Goal: Task Accomplishment & Management: Manage account settings

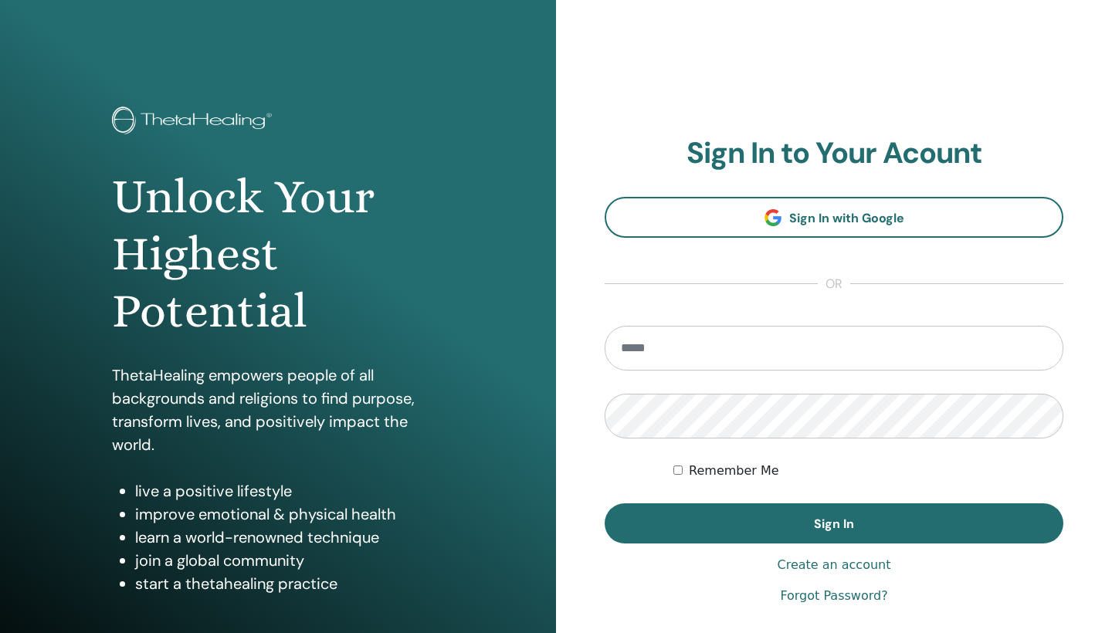
click at [738, 355] on input "email" at bounding box center [834, 348] width 459 height 45
type input "*"
click at [771, 344] on input "**********" at bounding box center [834, 348] width 459 height 45
type input "**********"
click at [834, 524] on button "Sign In" at bounding box center [834, 523] width 459 height 40
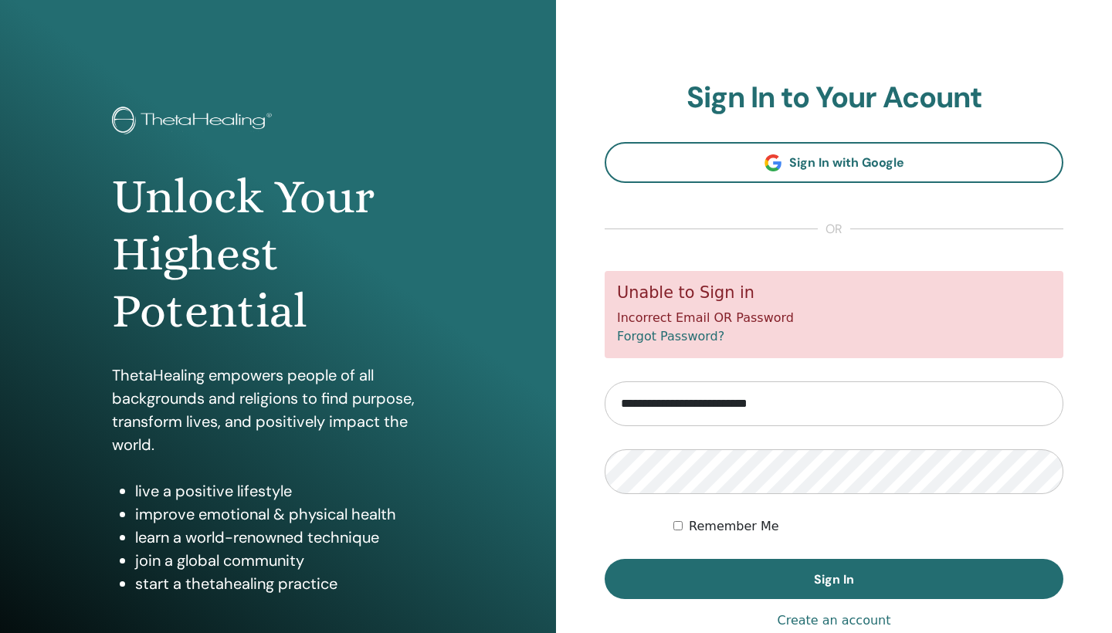
click at [709, 401] on input "**********" at bounding box center [834, 403] width 459 height 45
type input "**********"
click at [834, 578] on button "Sign In" at bounding box center [834, 579] width 459 height 40
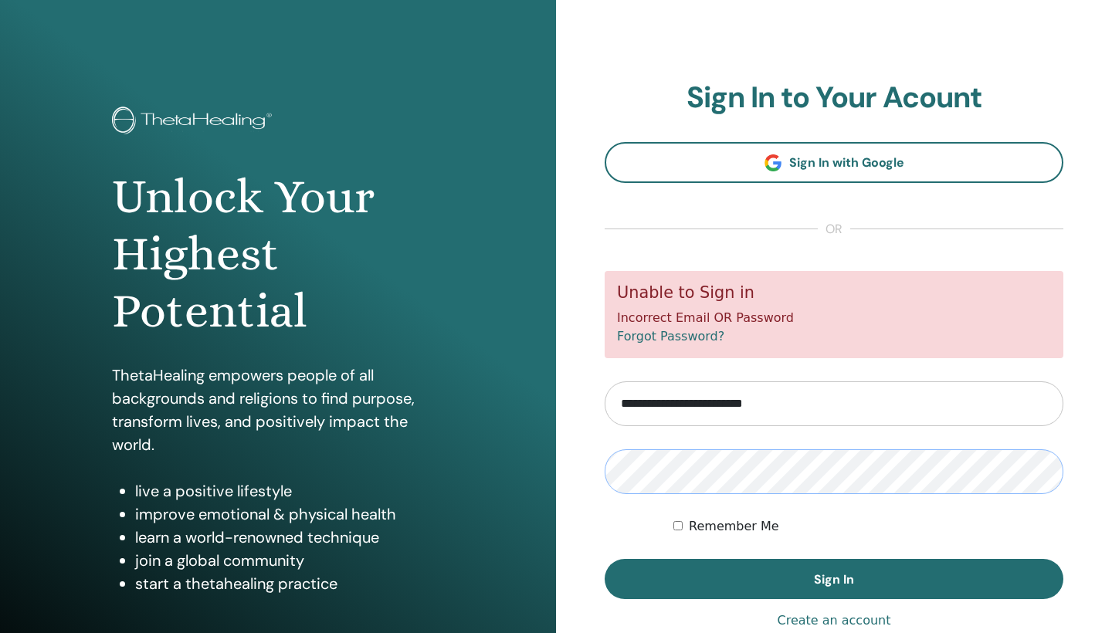
click at [834, 578] on button "Sign In" at bounding box center [834, 579] width 459 height 40
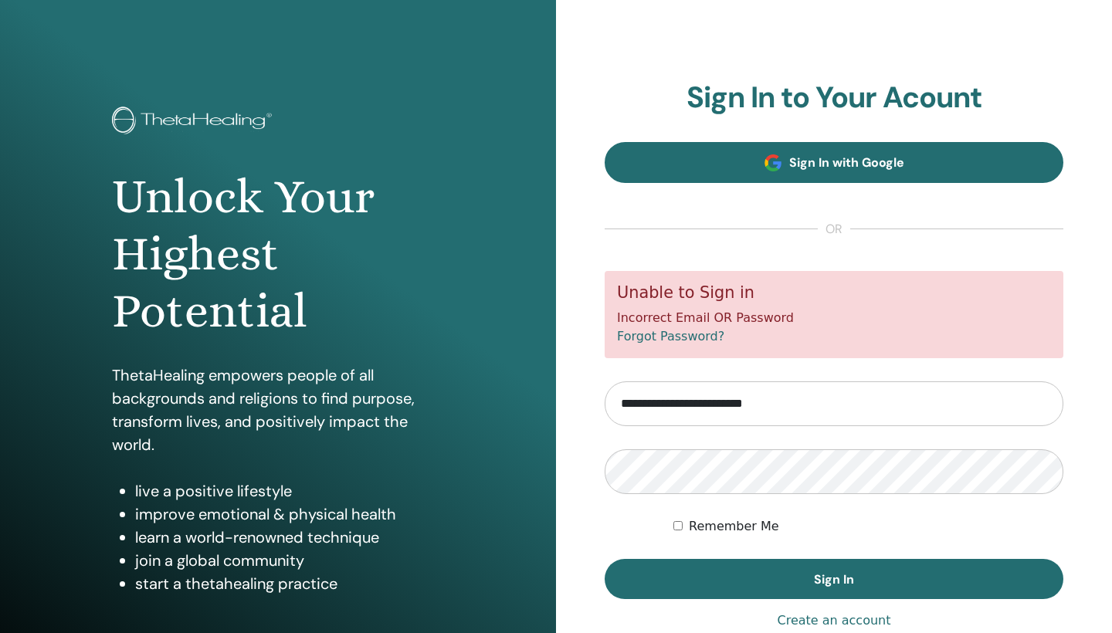
click at [866, 164] on span "Sign In with Google" at bounding box center [846, 162] width 115 height 16
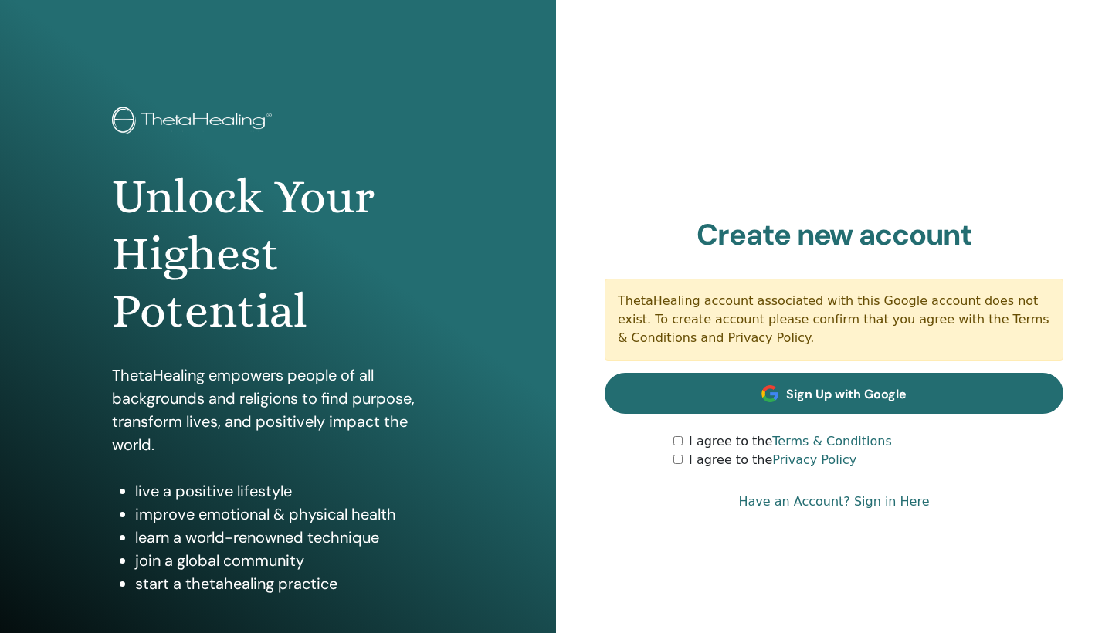
click at [805, 385] on link "Sign Up with Google" at bounding box center [834, 393] width 459 height 41
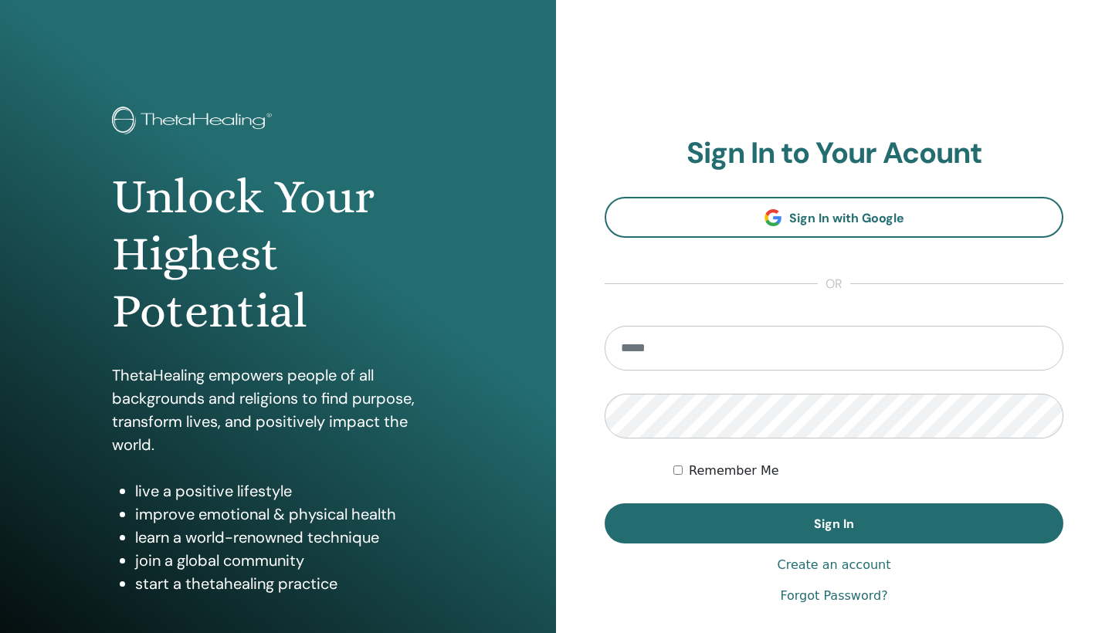
click at [677, 356] on input "email" at bounding box center [834, 348] width 459 height 45
type input "**********"
click at [834, 524] on button "Sign In" at bounding box center [834, 523] width 459 height 40
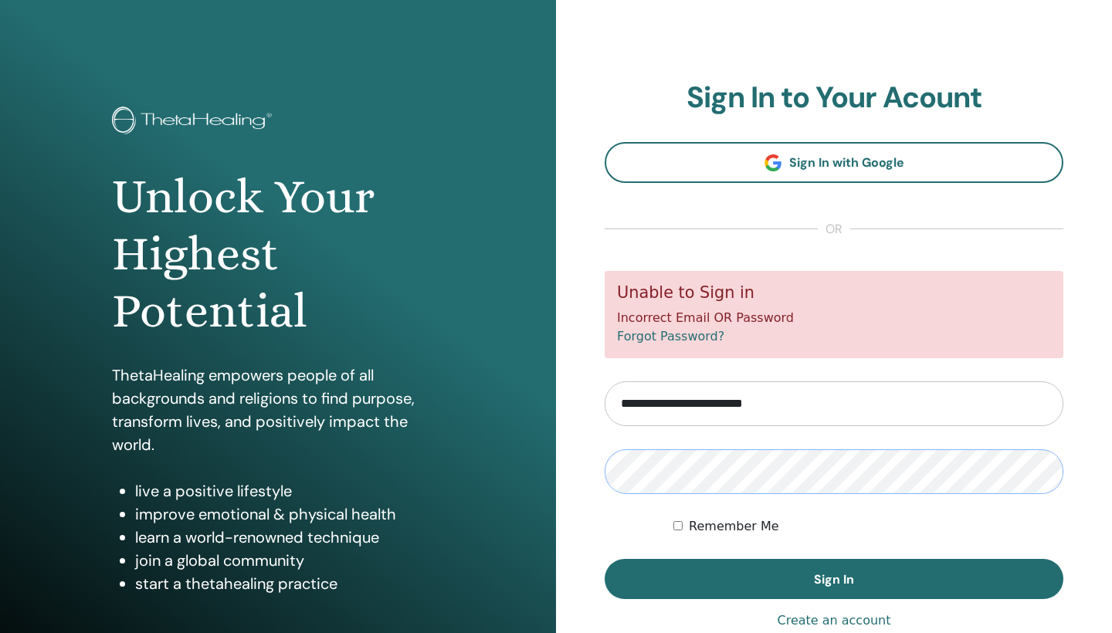
click at [834, 578] on button "Sign In" at bounding box center [834, 579] width 459 height 40
click at [676, 332] on link "Forgot Password?" at bounding box center [670, 336] width 107 height 15
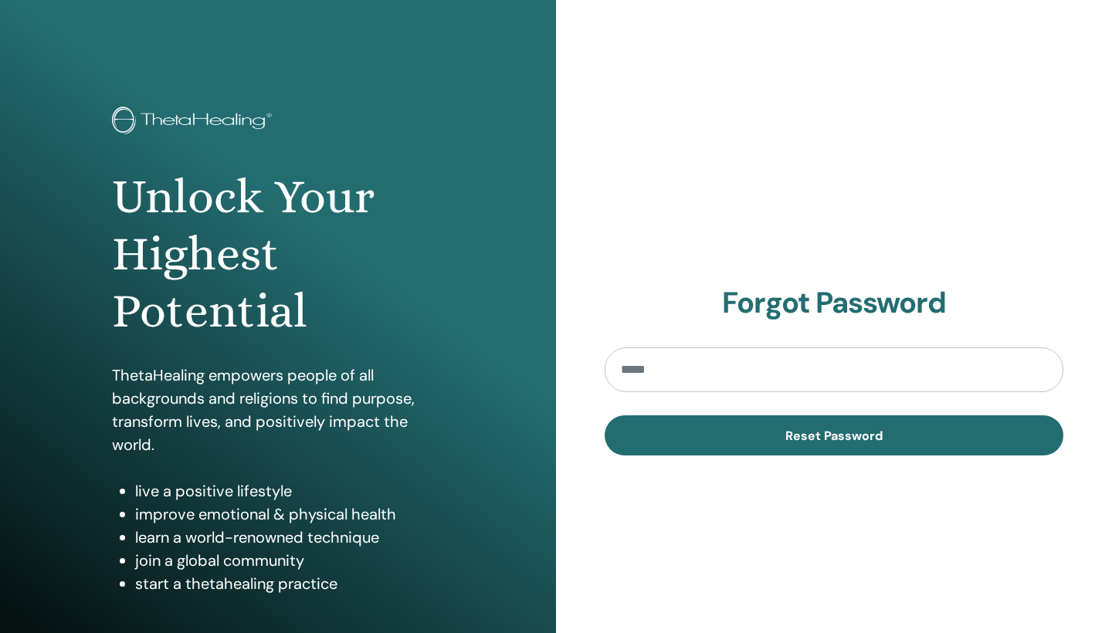
click at [676, 364] on input "email" at bounding box center [834, 369] width 459 height 45
type input "**********"
click at [834, 435] on button "Reset Password" at bounding box center [834, 435] width 459 height 40
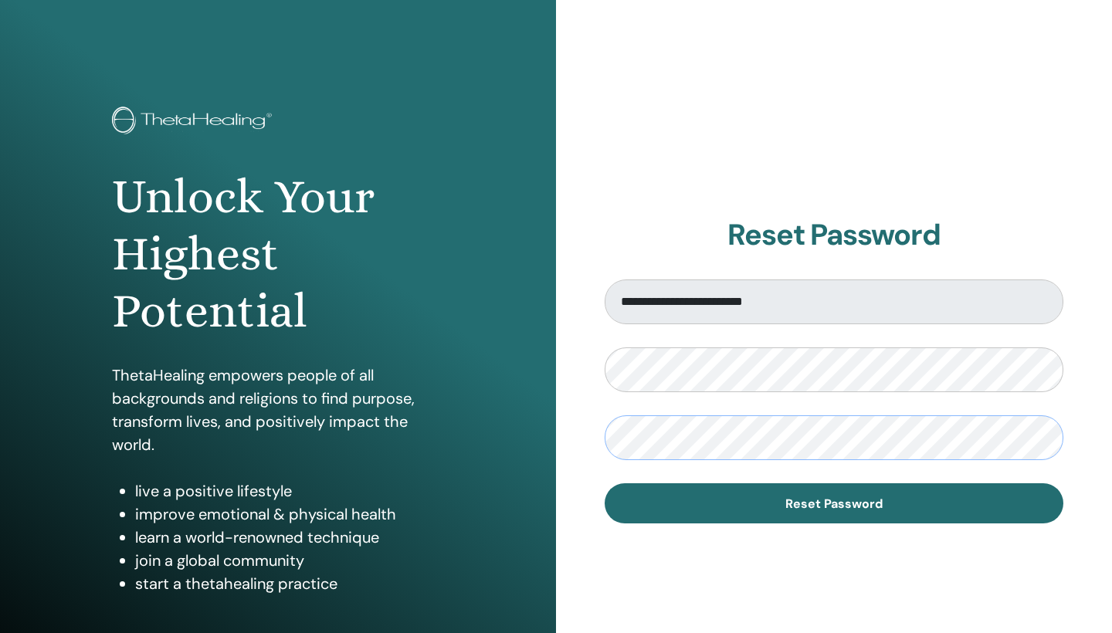
click at [834, 503] on button "Reset Password" at bounding box center [834, 503] width 459 height 40
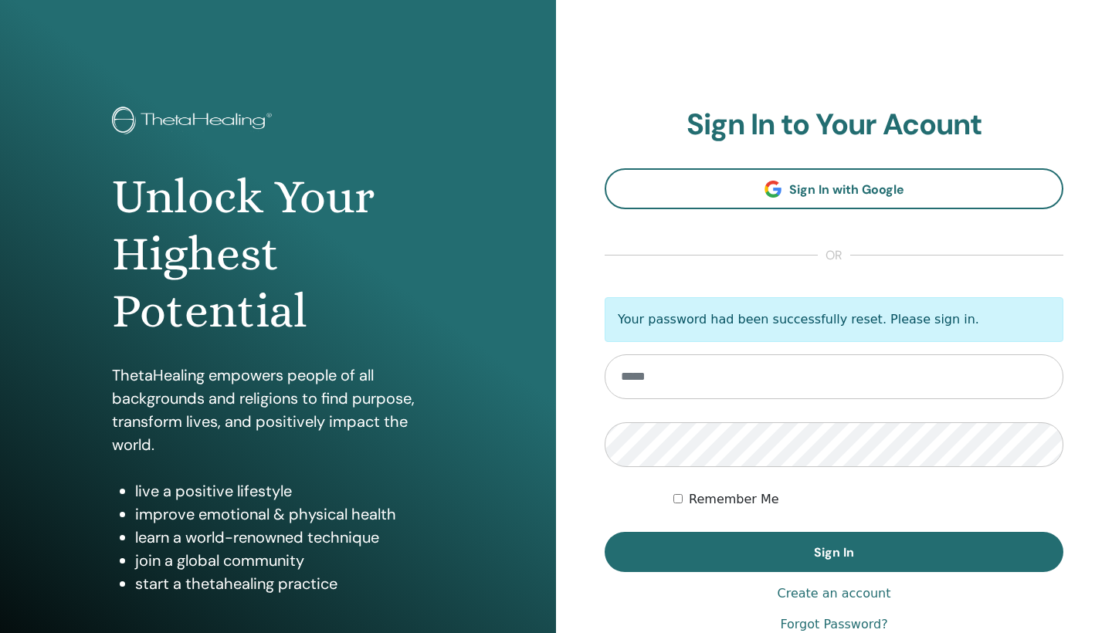
click at [701, 381] on input "email" at bounding box center [834, 376] width 459 height 45
type input "**********"
click at [834, 552] on button "Sign In" at bounding box center [834, 552] width 459 height 40
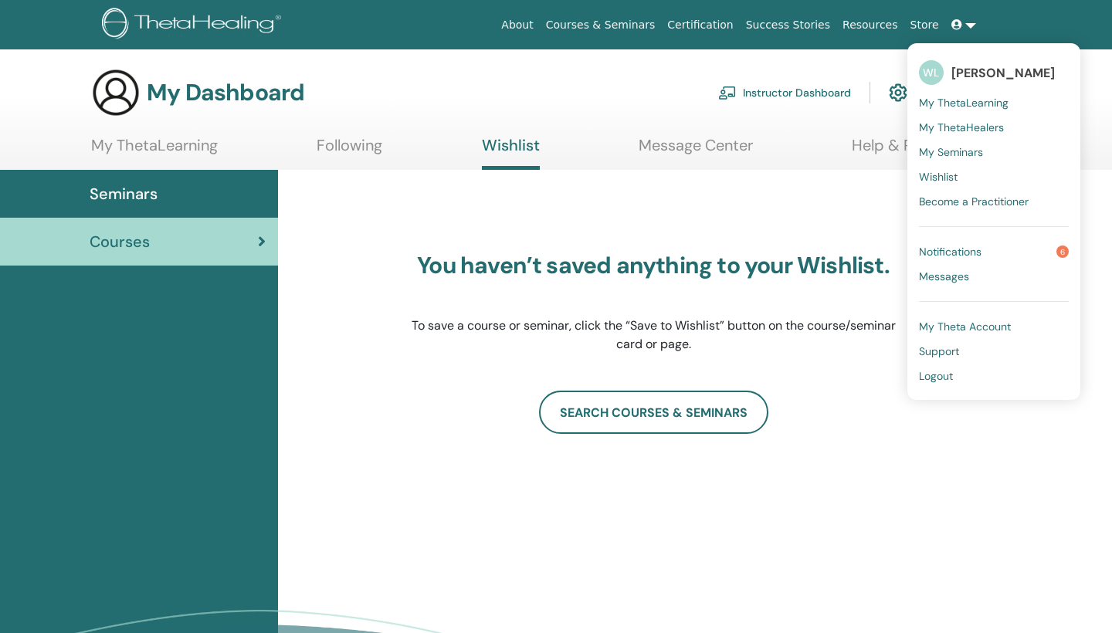
click at [862, 217] on div "You haven’t saved anything to your Wishlist. To save a course or seminar, click…" at bounding box center [653, 342] width 486 height 309
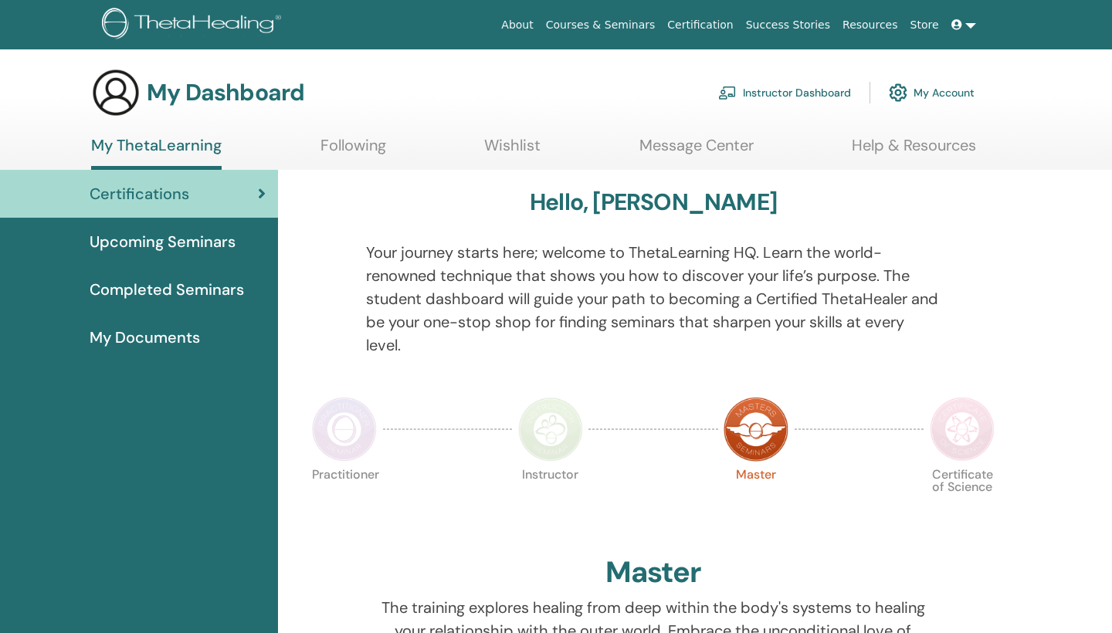
click at [967, 35] on link at bounding box center [963, 25] width 37 height 29
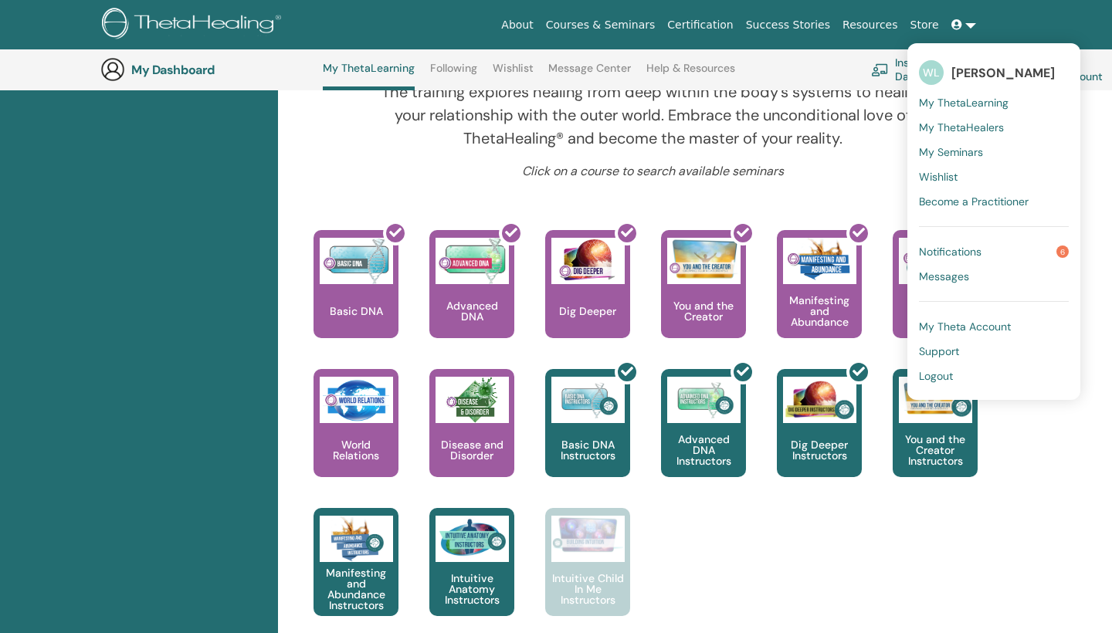
scroll to position [551, 0]
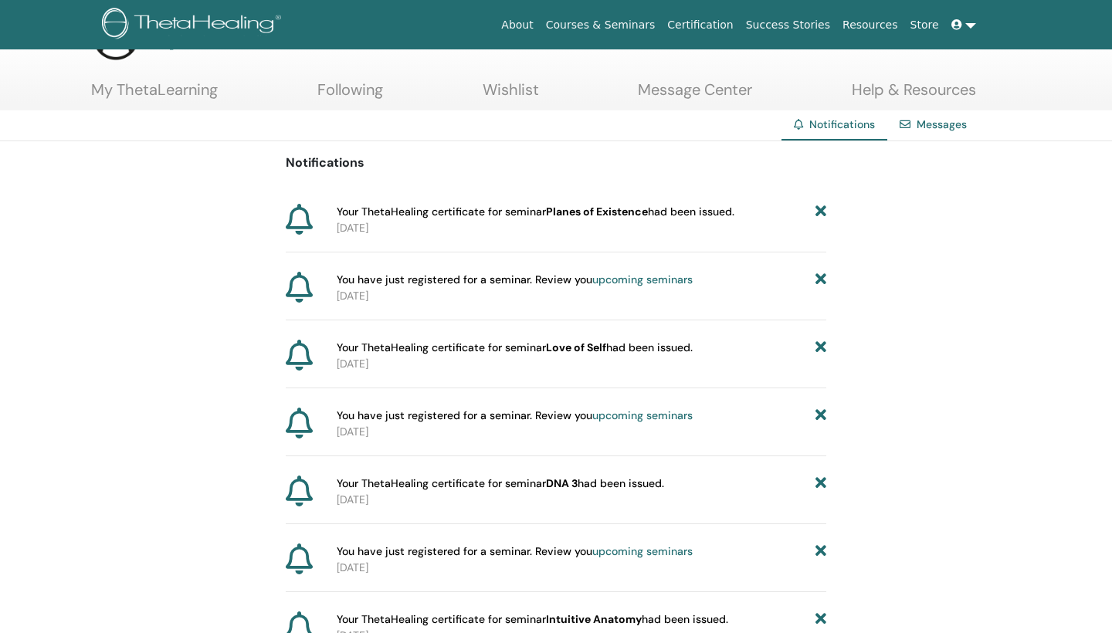
scroll to position [59, 0]
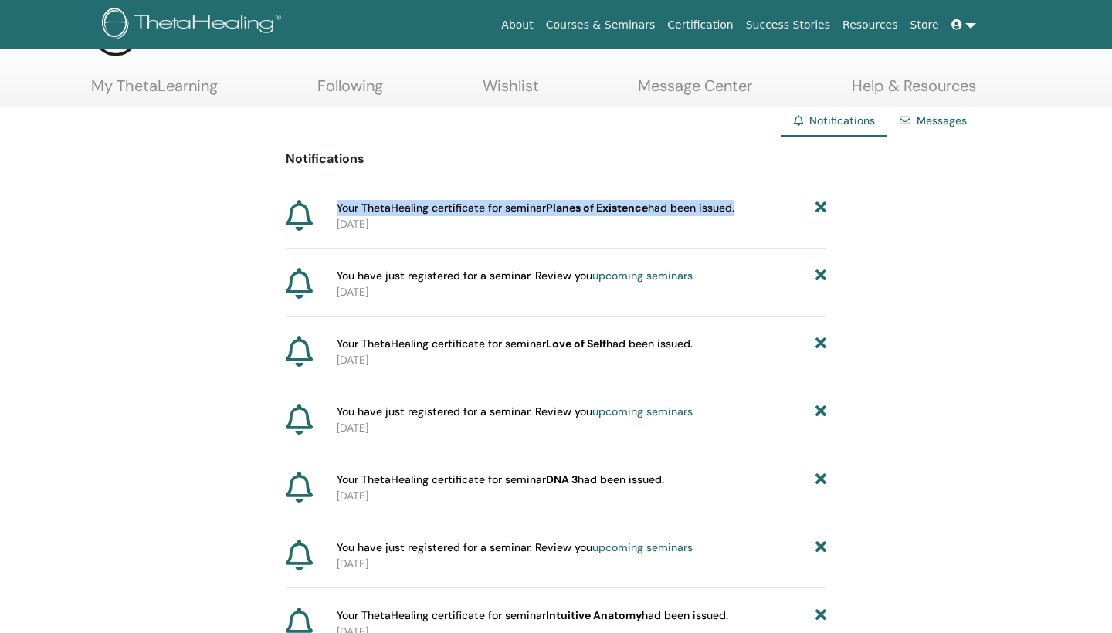
drag, startPoint x: 737, startPoint y: 207, endPoint x: 334, endPoint y: 206, distance: 402.3
click at [334, 206] on div "Your ThetaHealing certificate for seminar Planes of Existence had been issued. …" at bounding box center [578, 216] width 496 height 32
copy span "Your ThetaHealing certificate for seminar Planes of Existence had been issued"
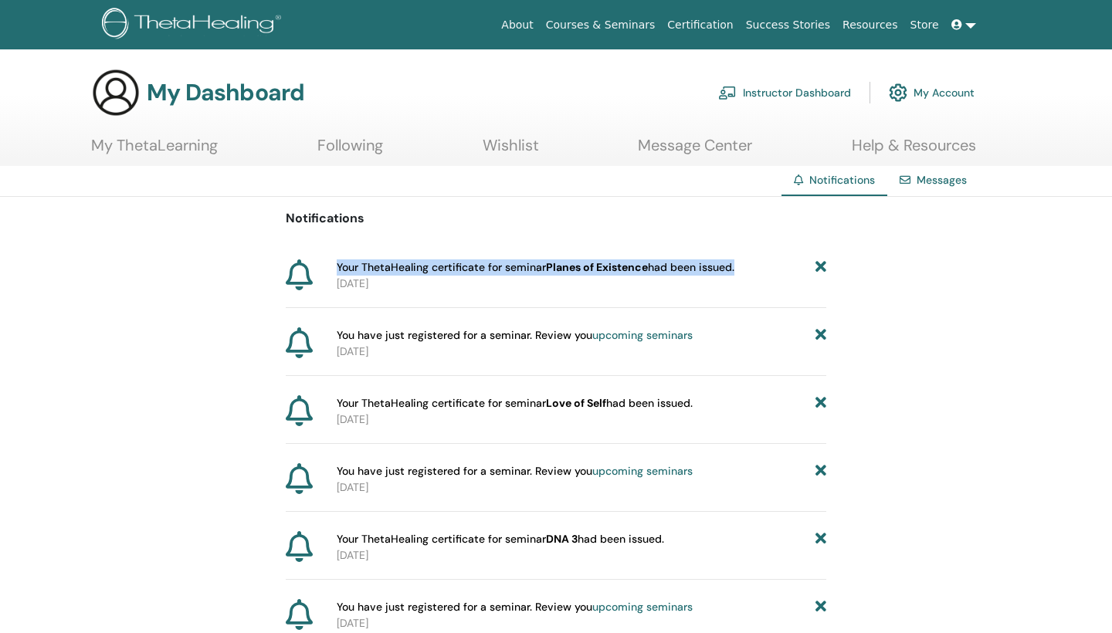
scroll to position [0, 0]
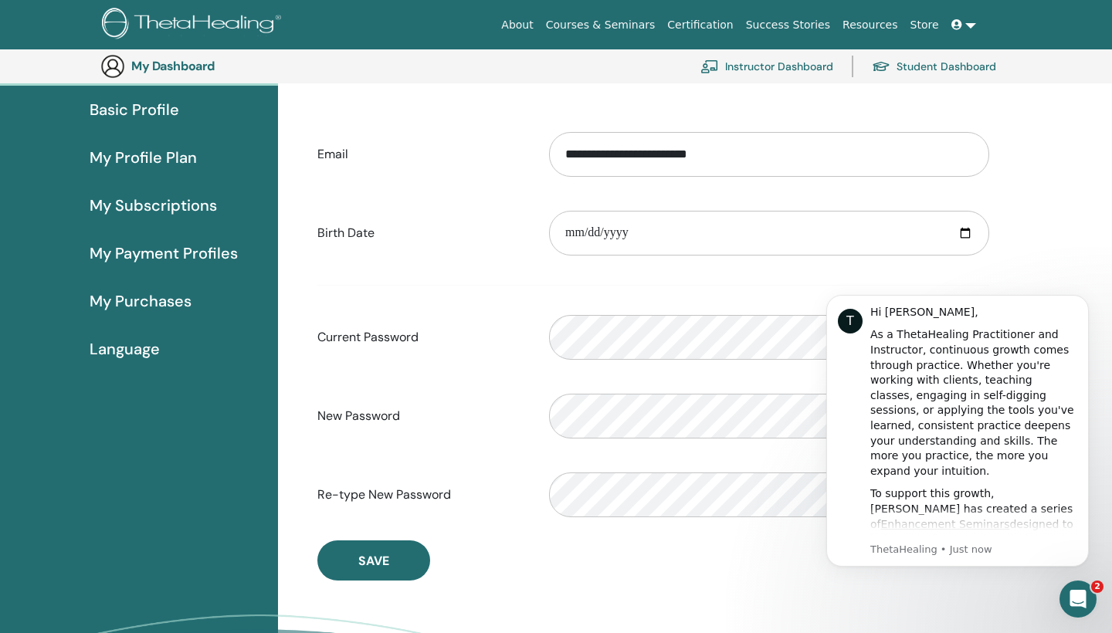
click at [166, 153] on span "My Profile Plan" at bounding box center [143, 157] width 107 height 23
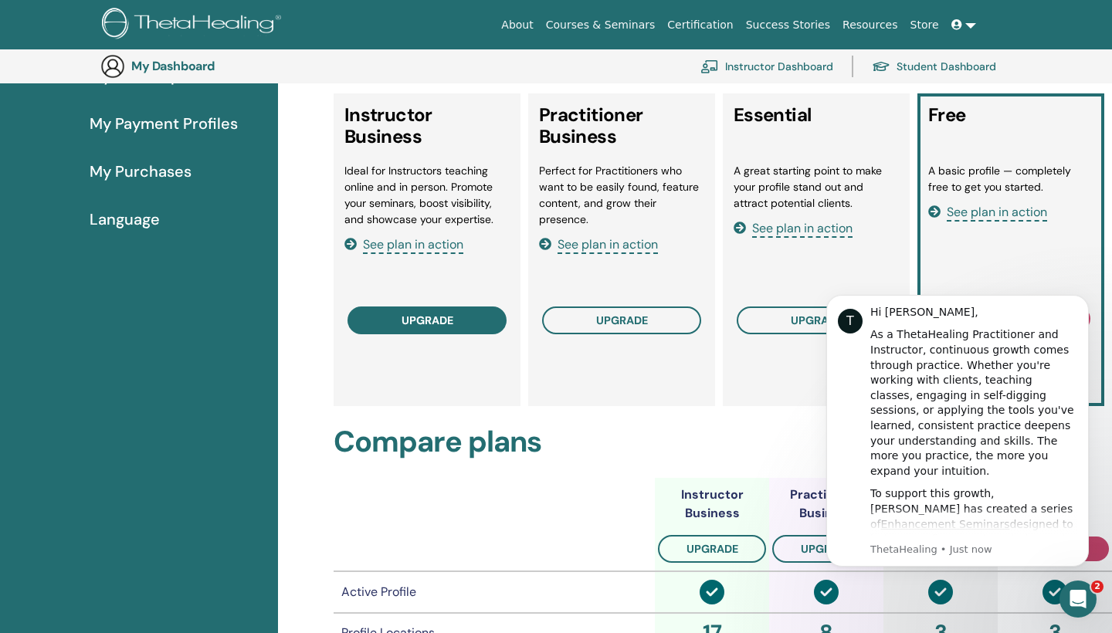
scroll to position [256, 0]
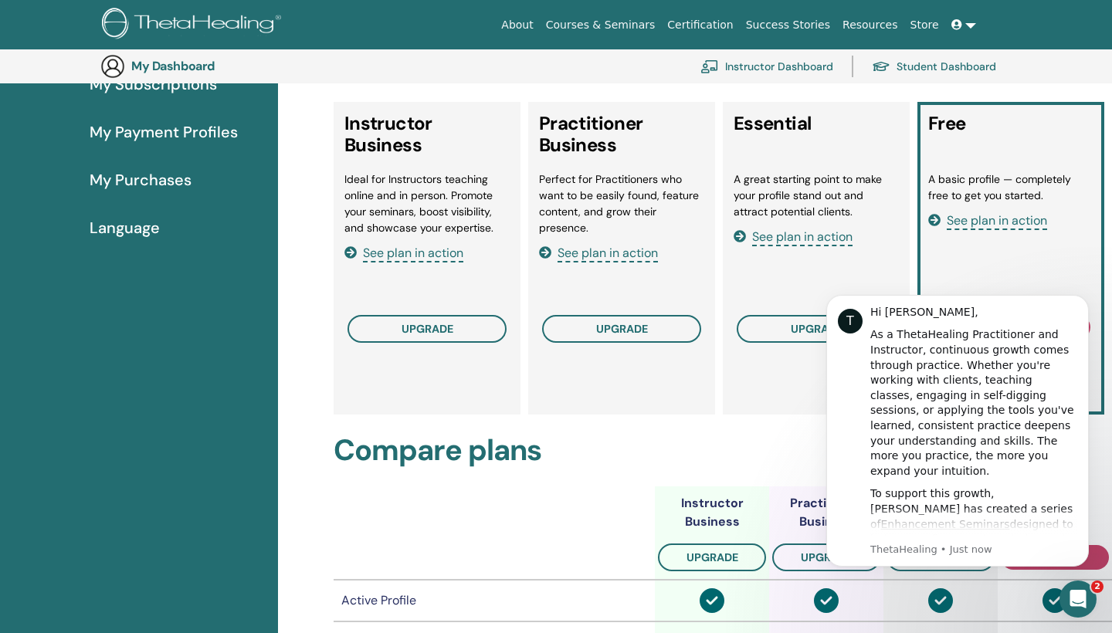
click at [978, 222] on span "See plan in action" at bounding box center [997, 221] width 100 height 18
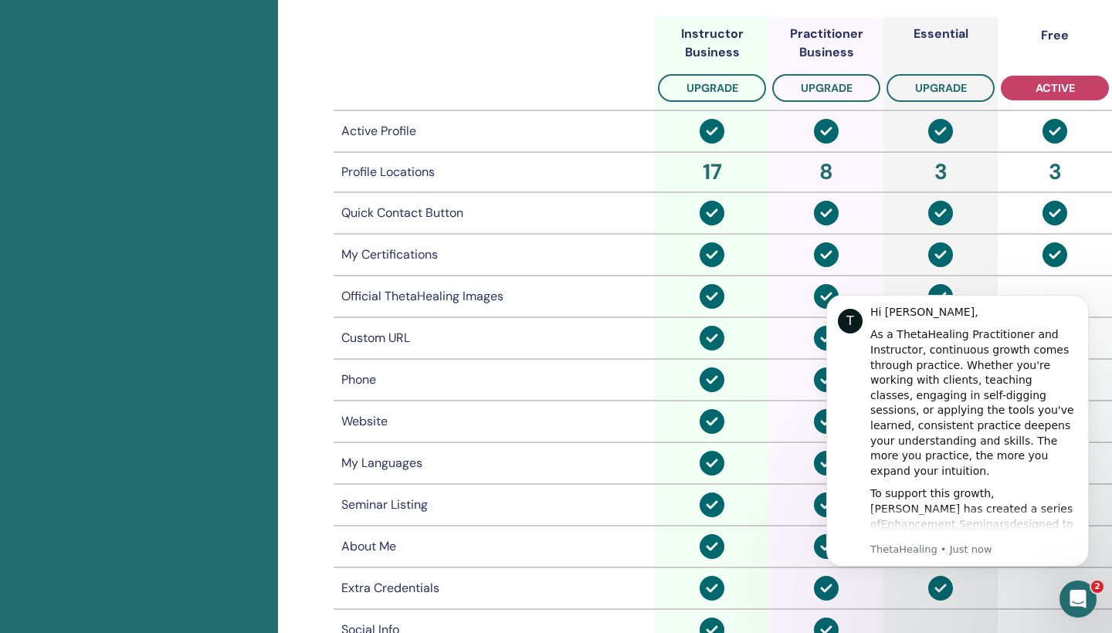
scroll to position [750, 0]
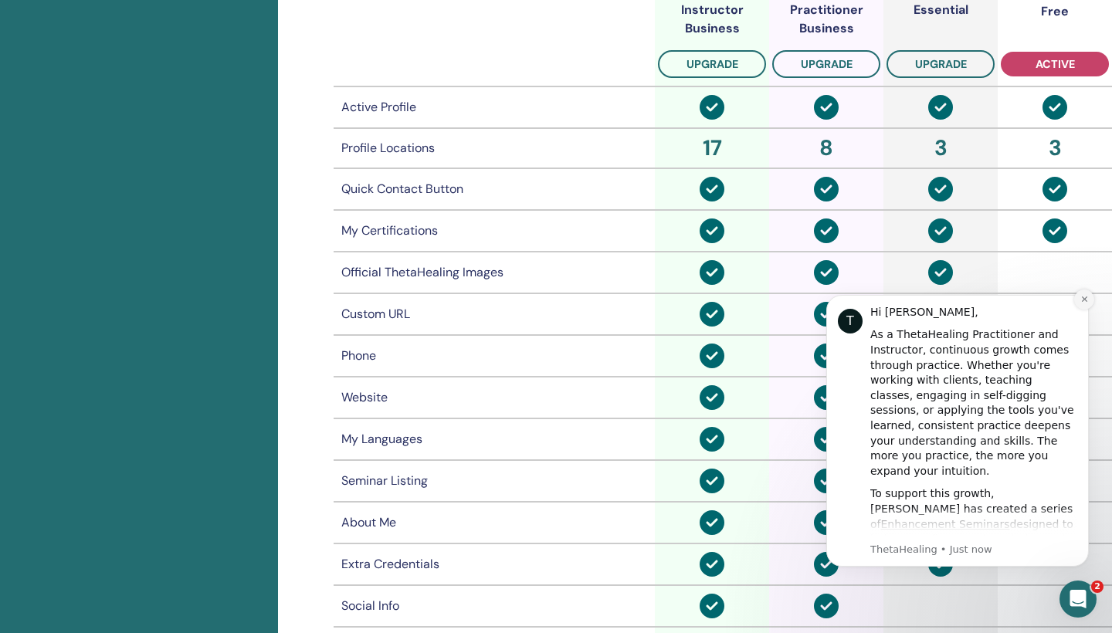
click at [1086, 300] on icon "Dismiss notification" at bounding box center [1084, 299] width 8 height 8
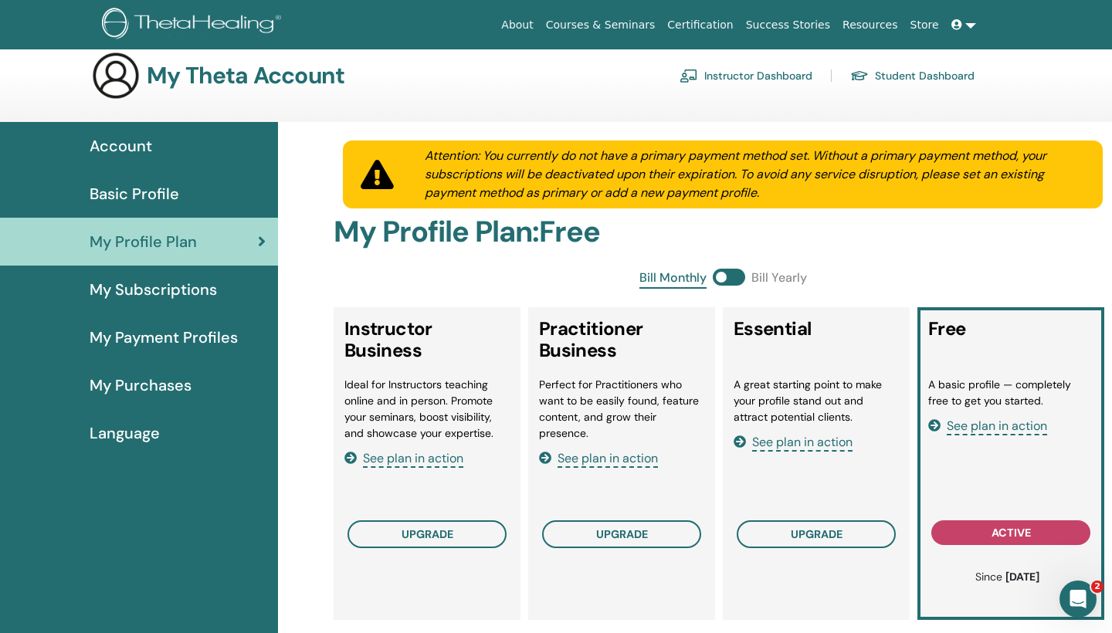
scroll to position [20, 0]
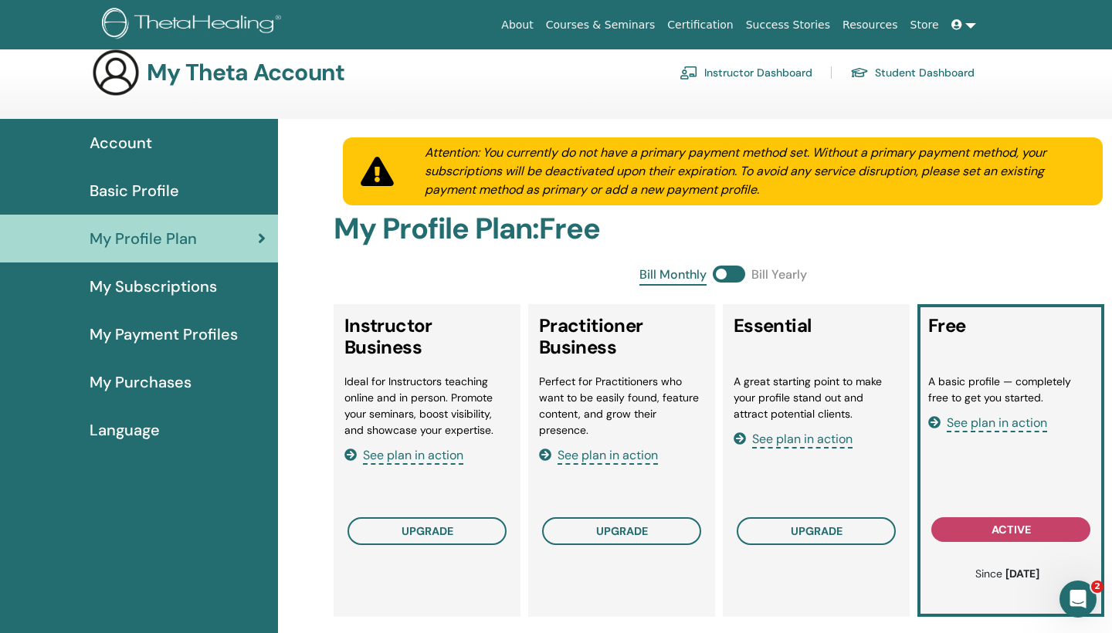
click at [132, 428] on span "Language" at bounding box center [125, 430] width 70 height 23
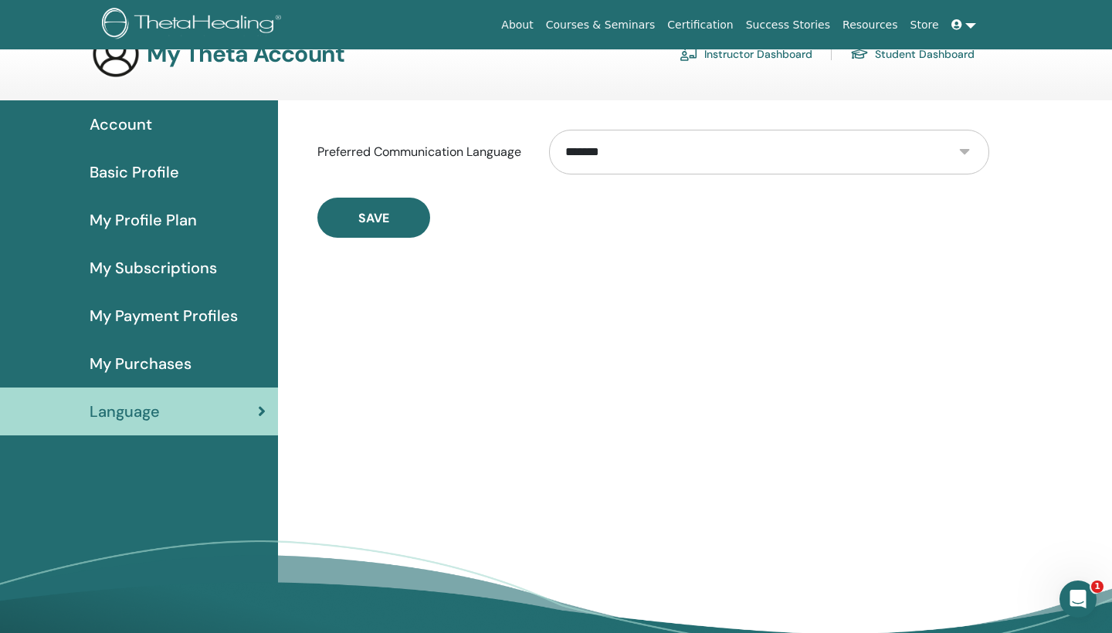
click at [204, 173] on div "Basic Profile" at bounding box center [138, 172] width 253 height 23
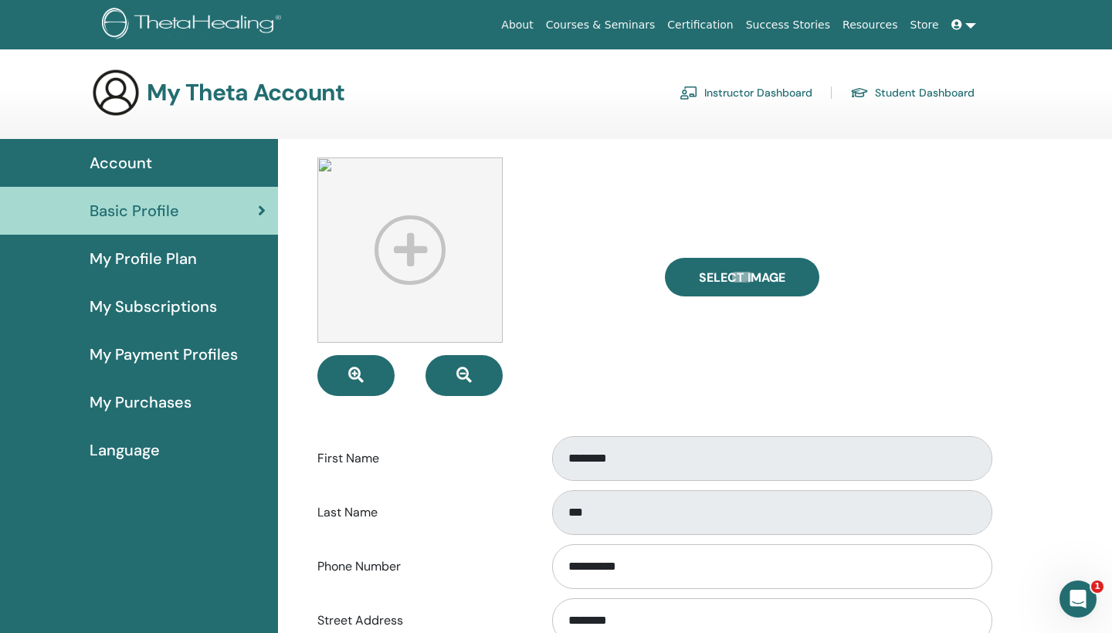
click at [202, 273] on link "My Profile Plan" at bounding box center [139, 259] width 278 height 48
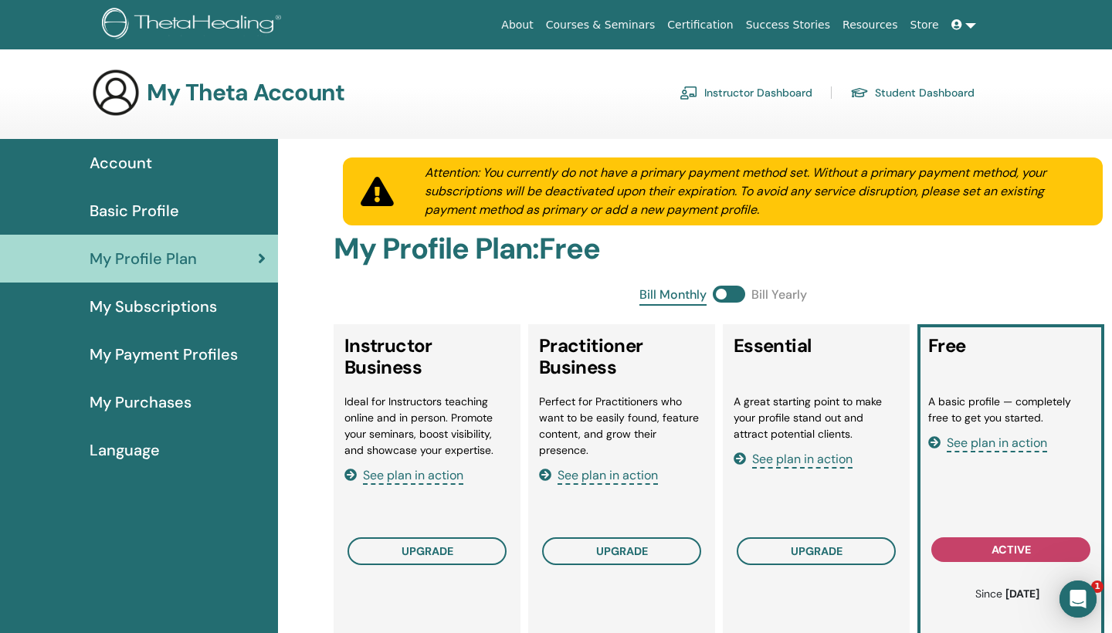
click at [203, 299] on span "My Subscriptions" at bounding box center [153, 306] width 127 height 23
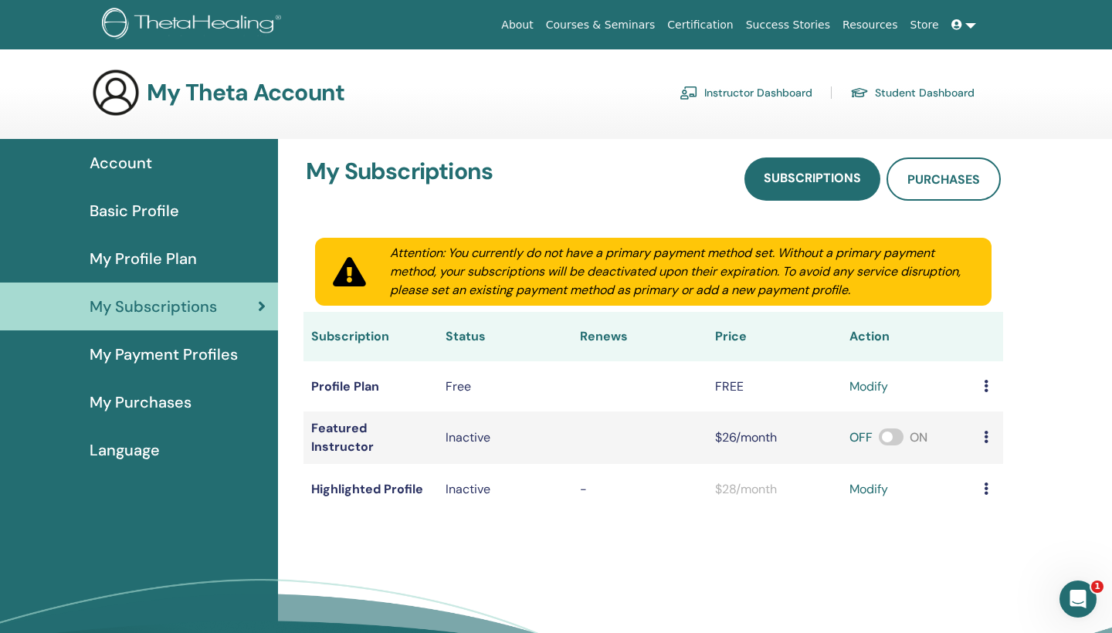
click at [208, 351] on span "My Payment Profiles" at bounding box center [164, 354] width 148 height 23
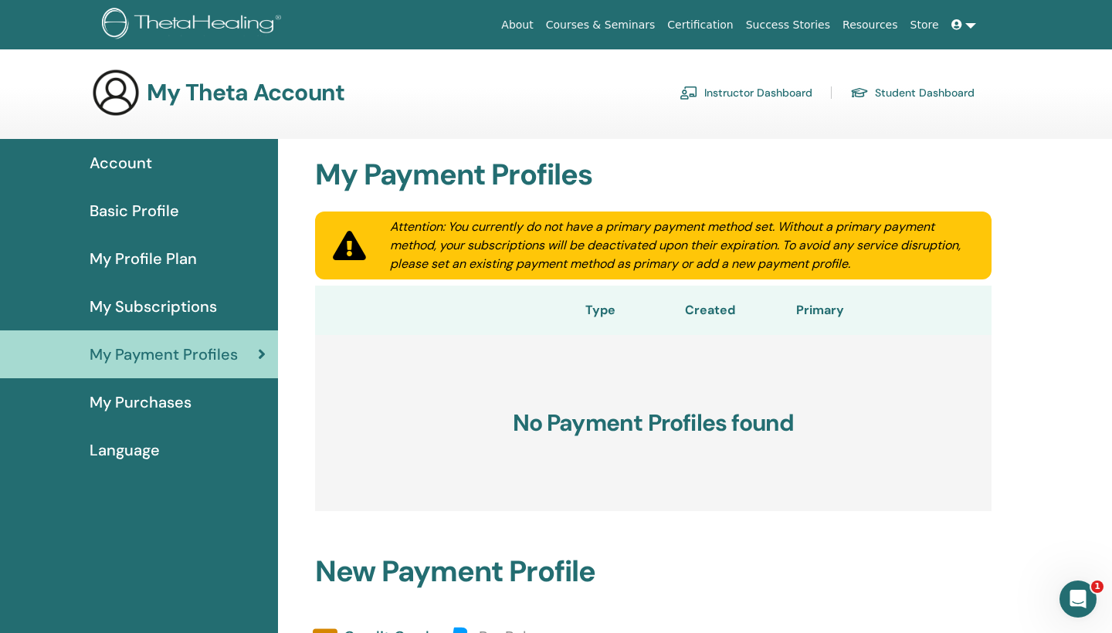
click at [188, 400] on span "My Purchases" at bounding box center [141, 402] width 102 height 23
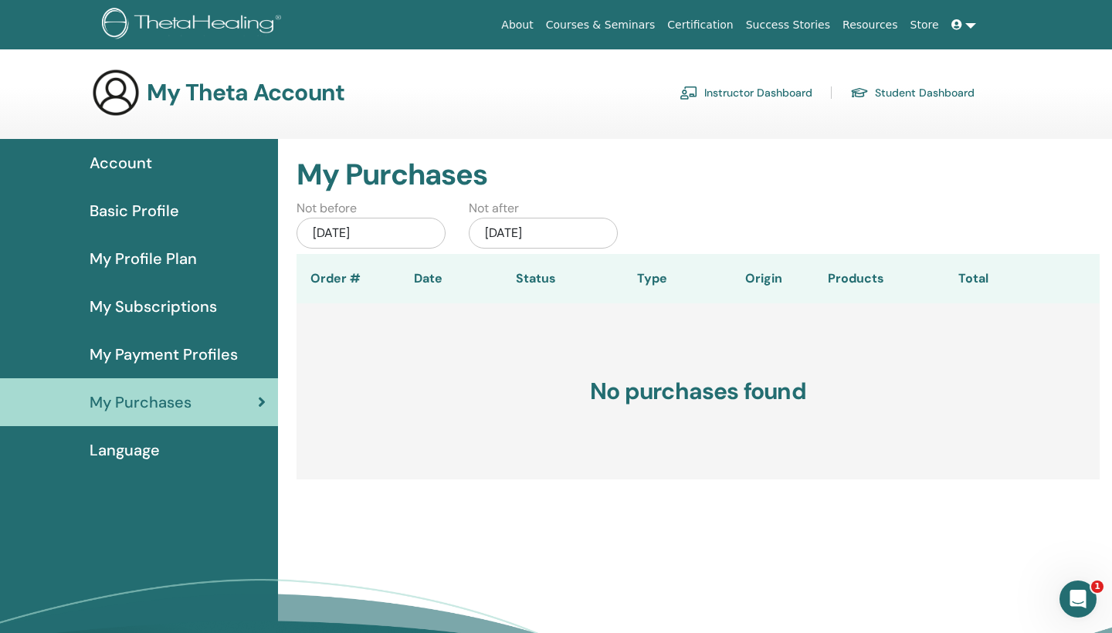
click at [964, 23] on span at bounding box center [958, 25] width 14 height 12
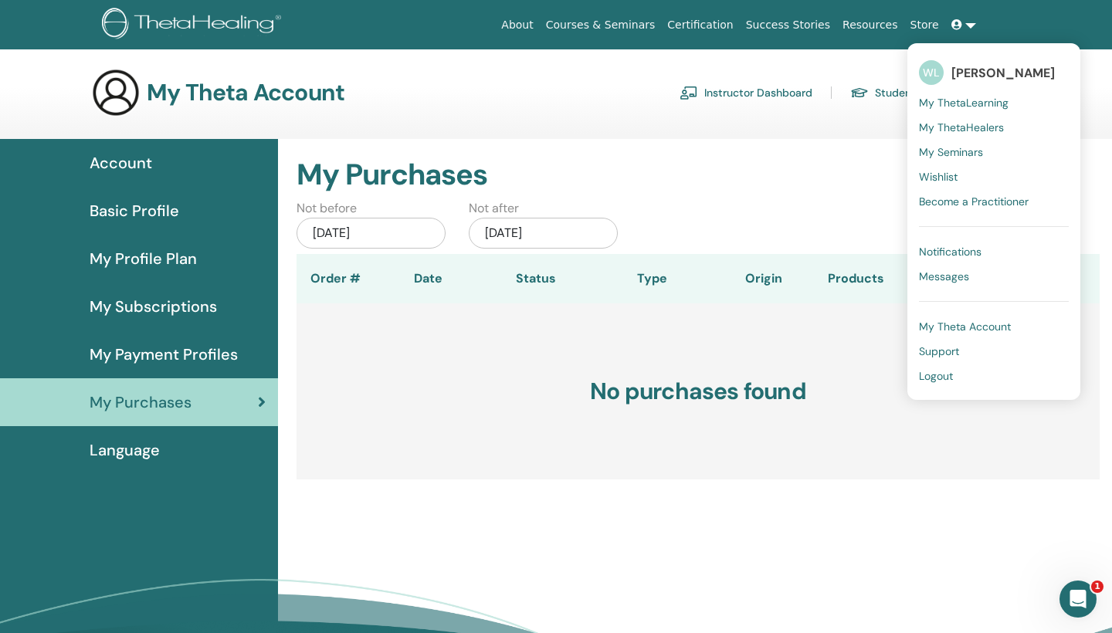
click at [1006, 124] on link "My ThetaHealers" at bounding box center [994, 127] width 150 height 25
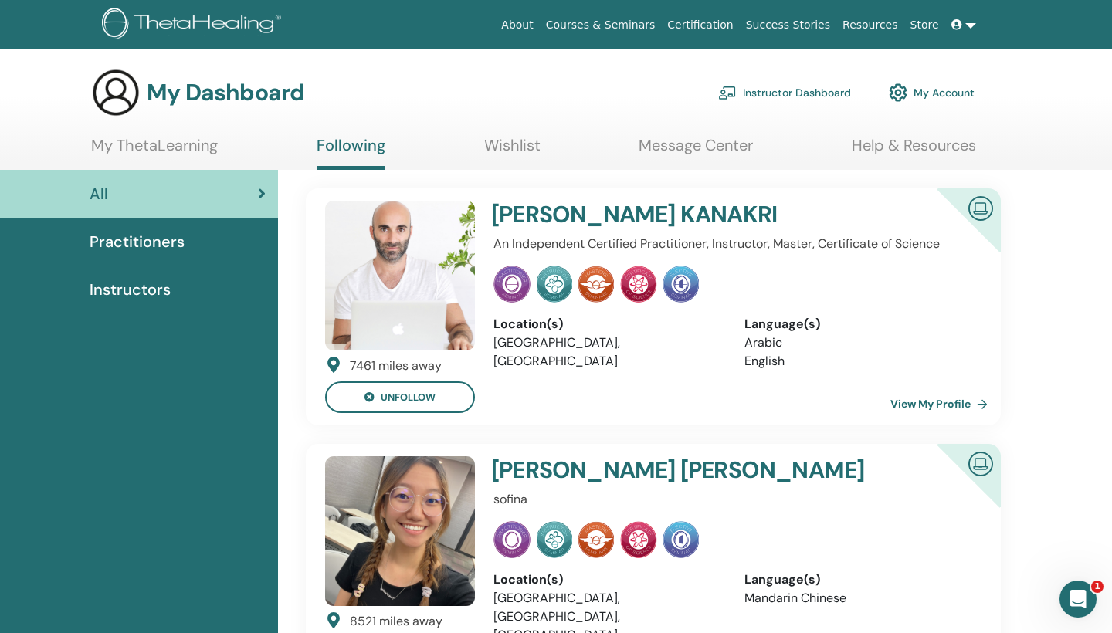
click at [970, 23] on link at bounding box center [963, 25] width 37 height 29
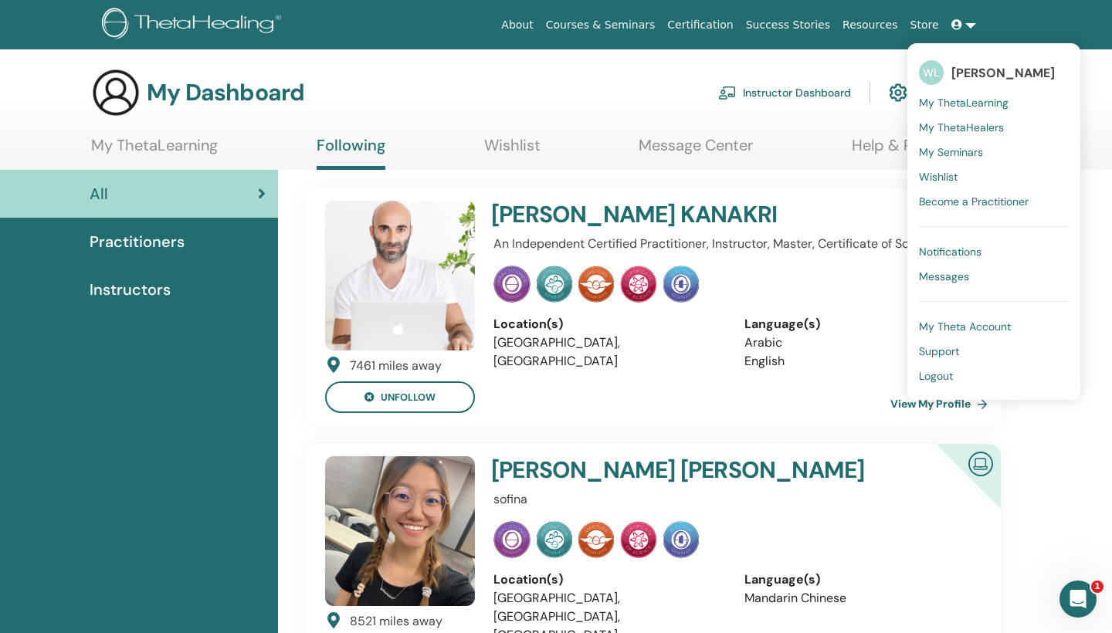
click at [971, 152] on span "My Seminars" at bounding box center [951, 152] width 64 height 14
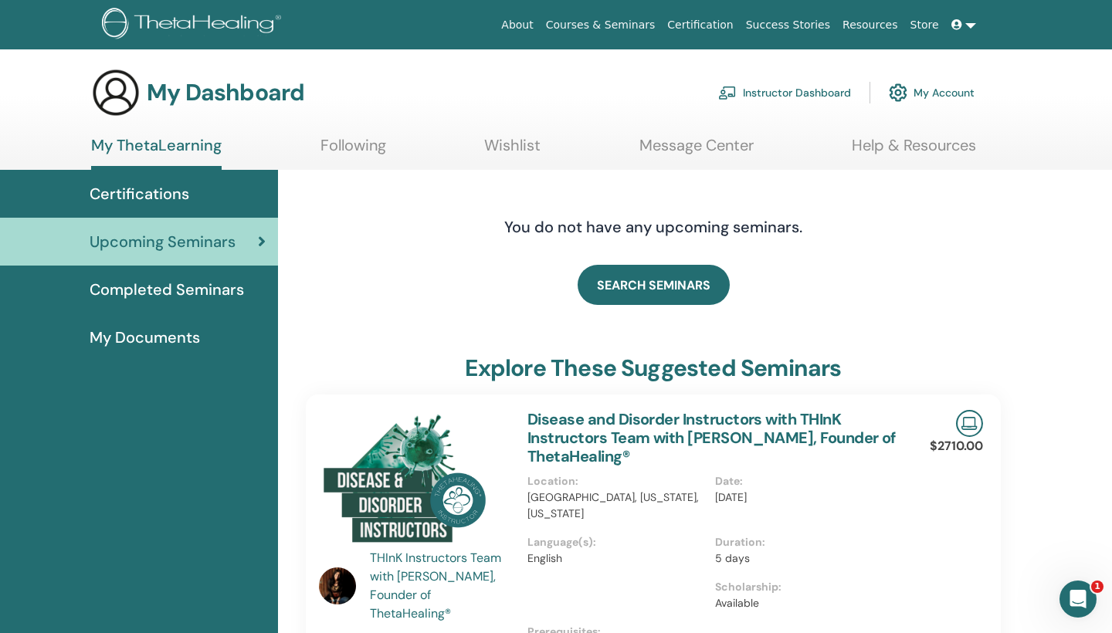
click at [136, 188] on span "Certifications" at bounding box center [140, 193] width 100 height 23
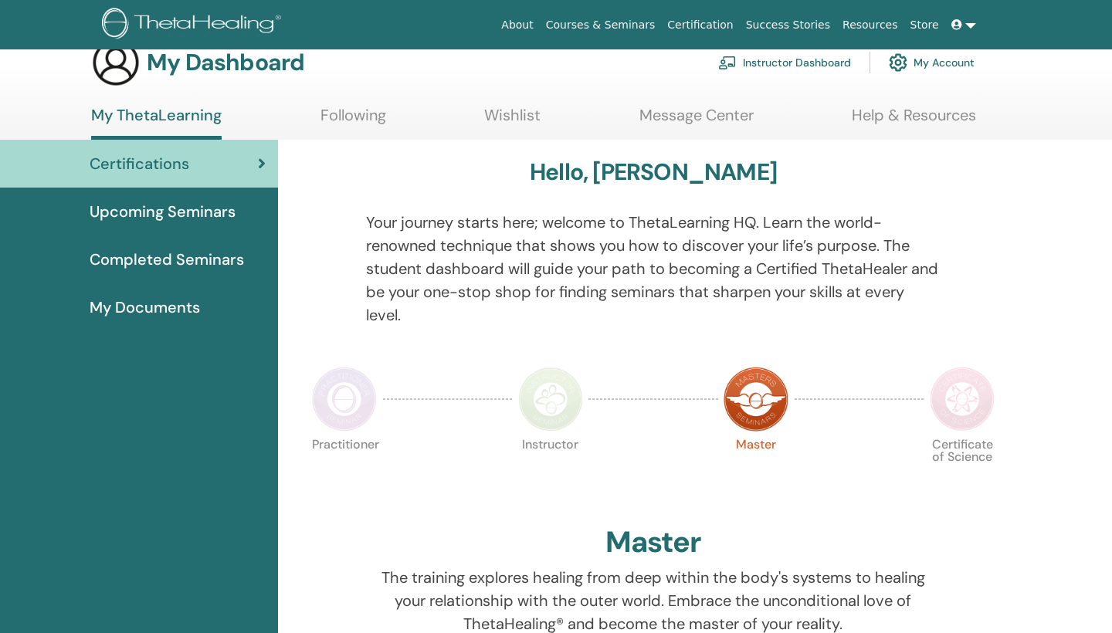
scroll to position [33, 0]
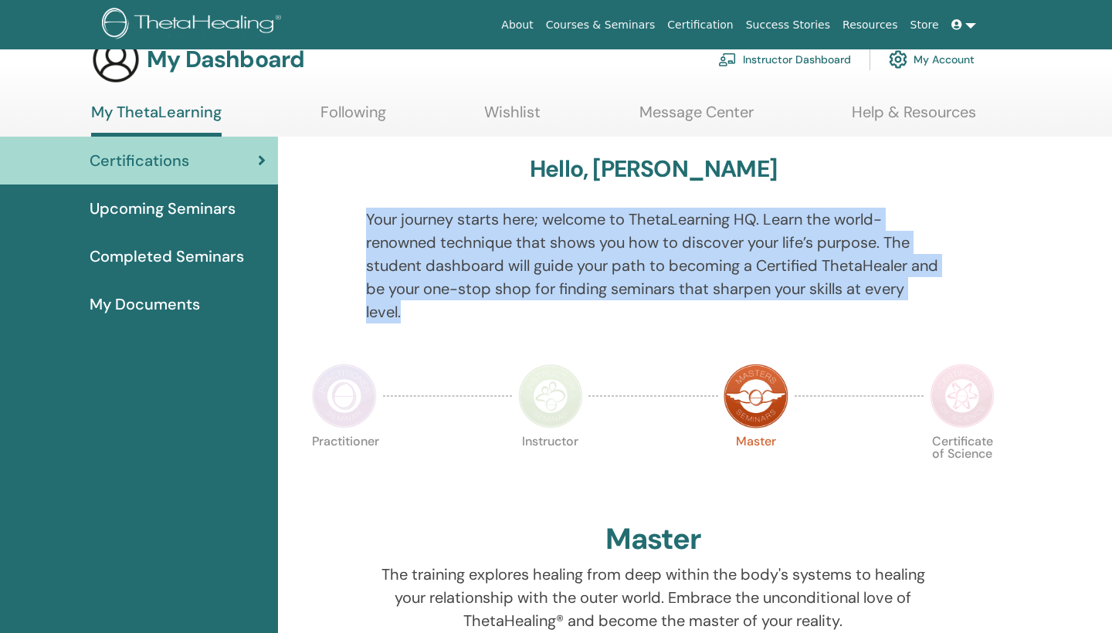
drag, startPoint x: 366, startPoint y: 218, endPoint x: 422, endPoint y: 336, distance: 130.9
click at [422, 336] on div "Your journey starts here; welcome to ThetaLearning HQ. Learn the world-renowned…" at bounding box center [653, 275] width 598 height 134
copy p "Your journey starts here; welcome to ThetaLearning HQ. Learn the world-renowned…"
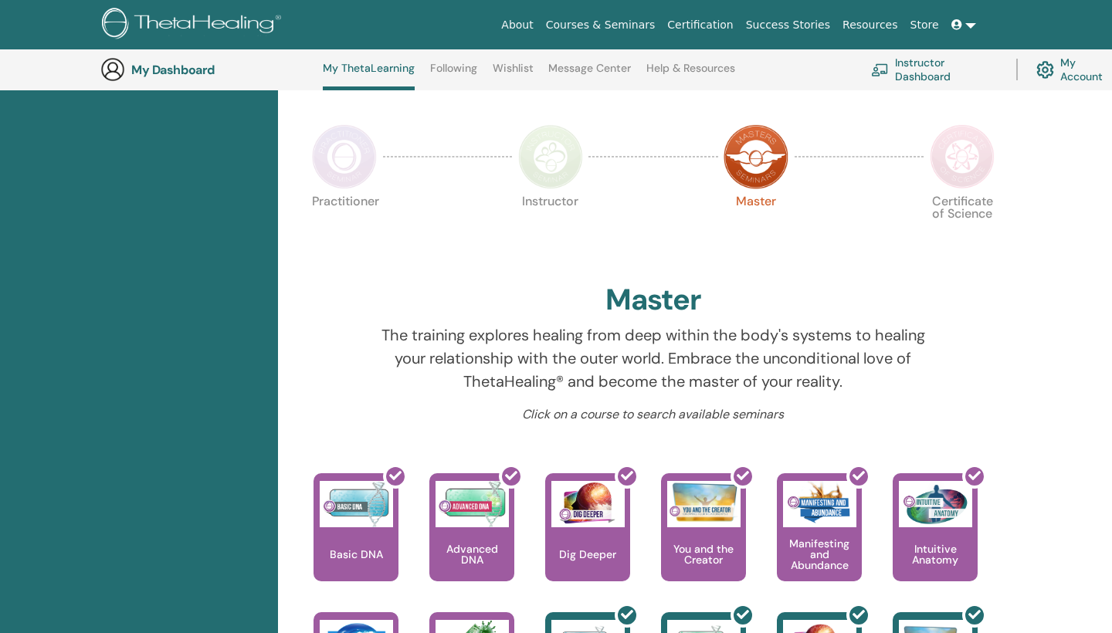
scroll to position [320, 0]
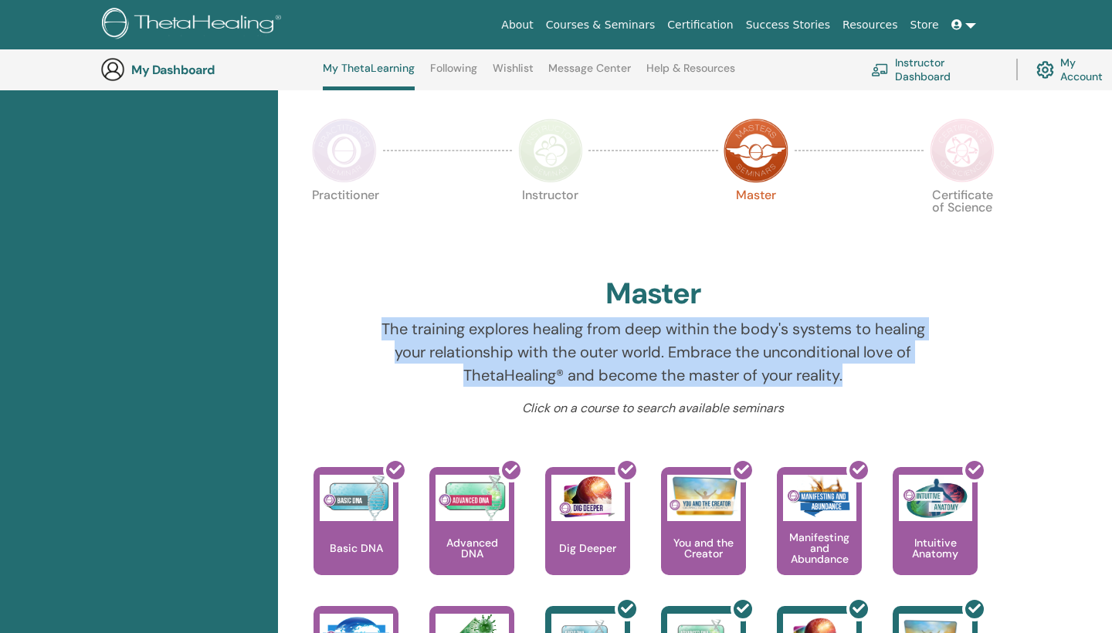
drag, startPoint x: 845, startPoint y: 378, endPoint x: 354, endPoint y: 328, distance: 493.6
click at [354, 329] on div "The training explores healing from deep within the body's systems to healing yo…" at bounding box center [653, 358] width 598 height 82
copy p "The training explores healing from deep within the body's systems to healing yo…"
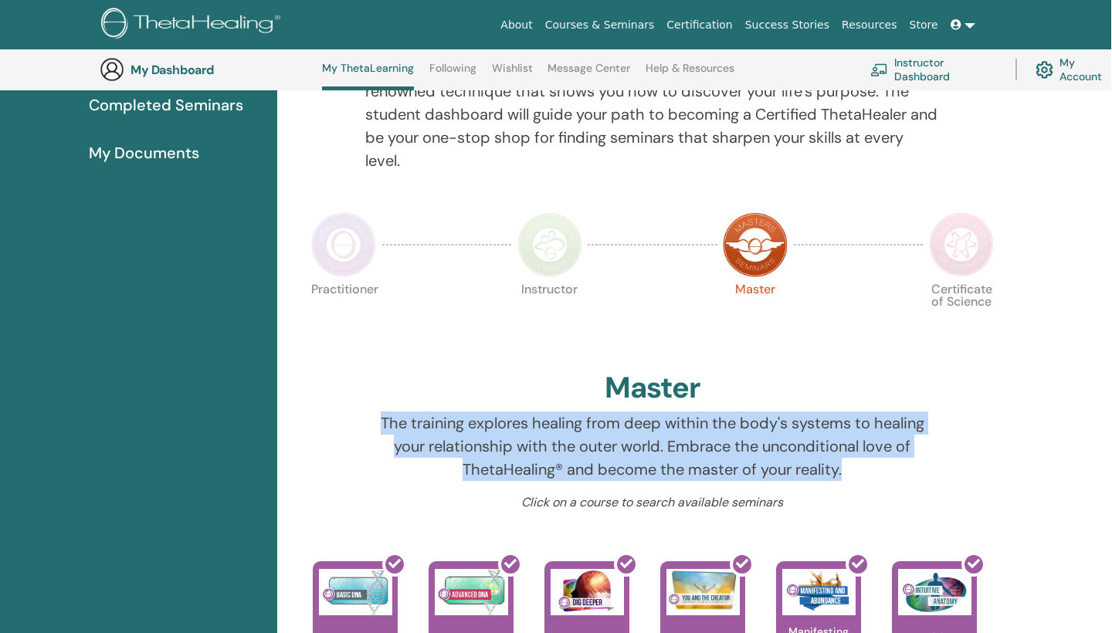
scroll to position [208, 1]
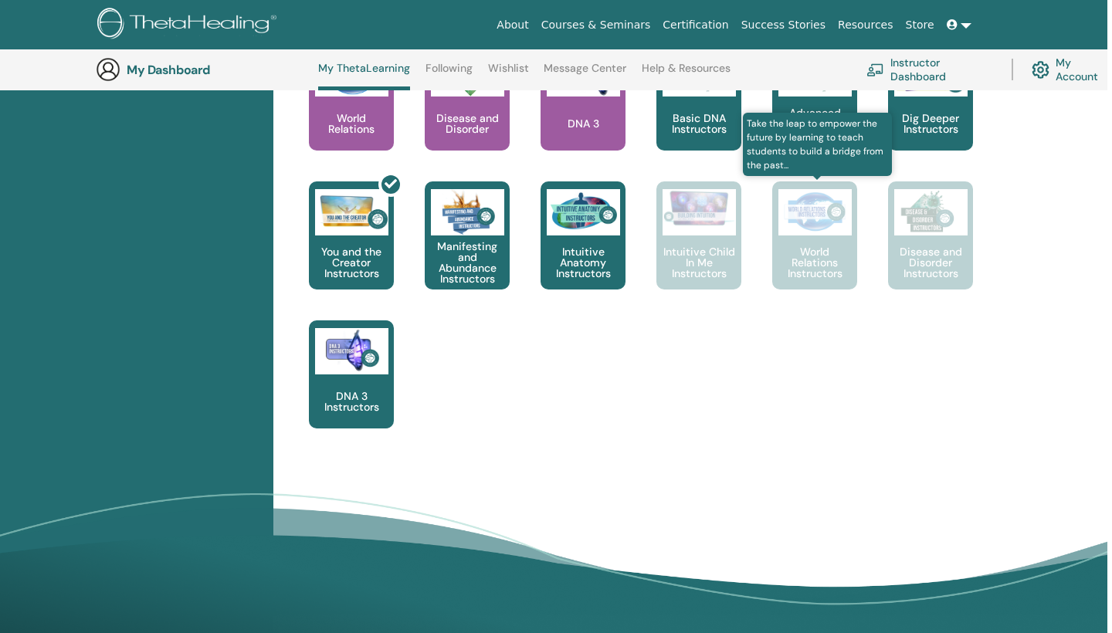
scroll to position [861, 5]
